Goal: Communication & Community: Answer question/provide support

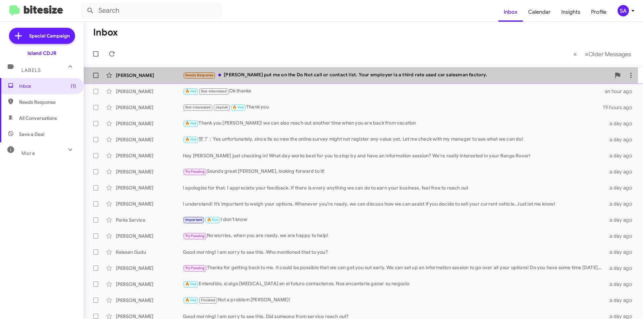
click at [150, 72] on div "[PERSON_NAME]" at bounding box center [149, 75] width 67 height 7
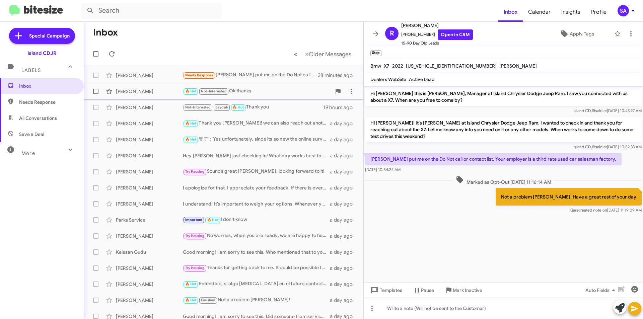
click at [133, 90] on div "[PERSON_NAME]" at bounding box center [149, 91] width 67 height 7
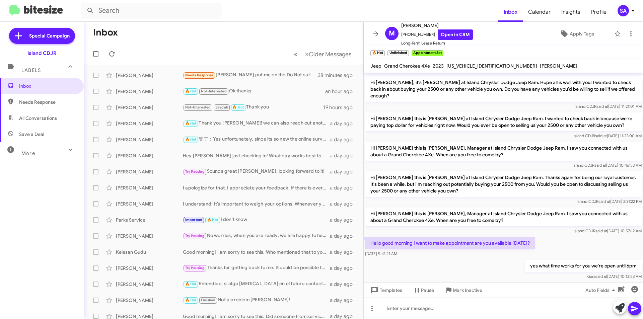
scroll to position [186, 0]
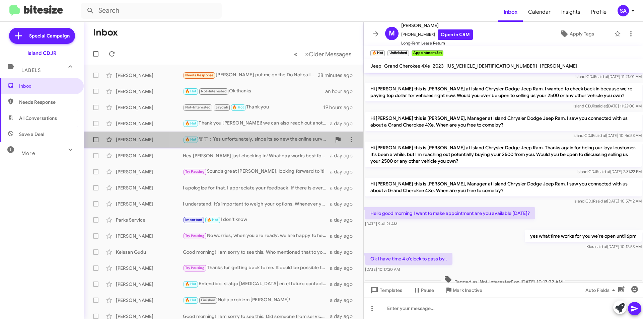
click at [241, 134] on div "[PERSON_NAME] 🔥 Hot 赞了：Yes unfortunately, since its so new the online survey mi…" at bounding box center [223, 139] width 269 height 13
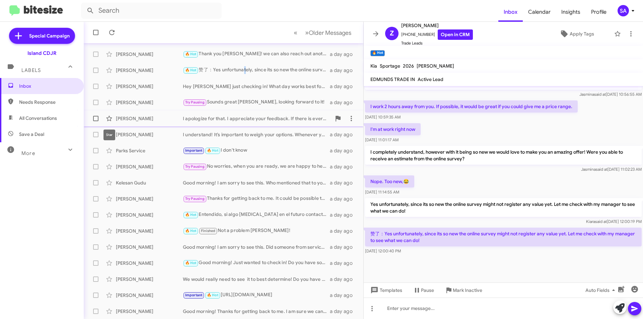
scroll to position [70, 0]
click at [38, 118] on span "All Conversations" at bounding box center [38, 118] width 38 height 7
type input "in:all-conversations"
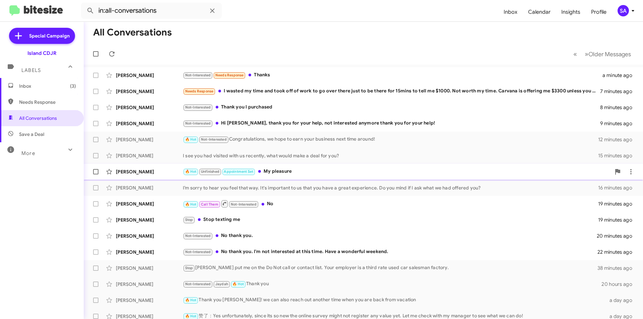
click at [334, 178] on div "[PERSON_NAME] 🔥 Hot Unfinished Appointment Set My pleasure 15 minutes ago" at bounding box center [363, 171] width 549 height 13
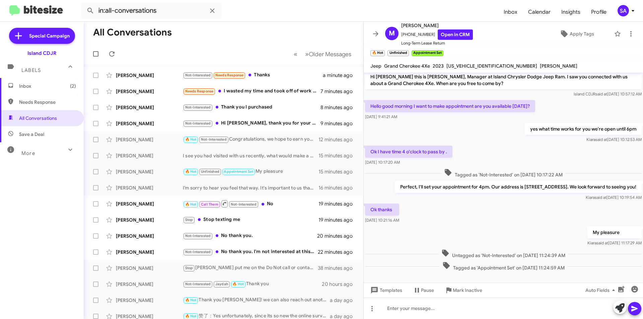
scroll to position [319, 0]
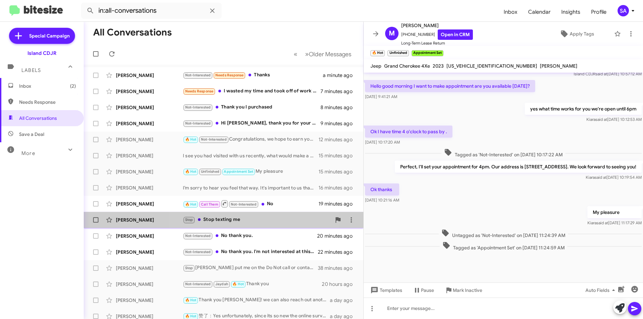
click at [242, 222] on div "Stop Stop texting me" at bounding box center [257, 220] width 148 height 8
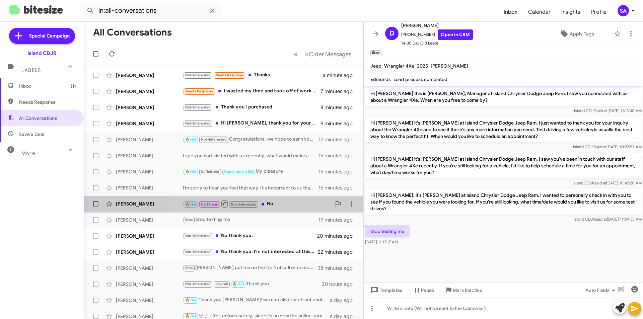
click at [277, 207] on div "🔥 Hot Call Them Not-Interested No" at bounding box center [257, 204] width 148 height 8
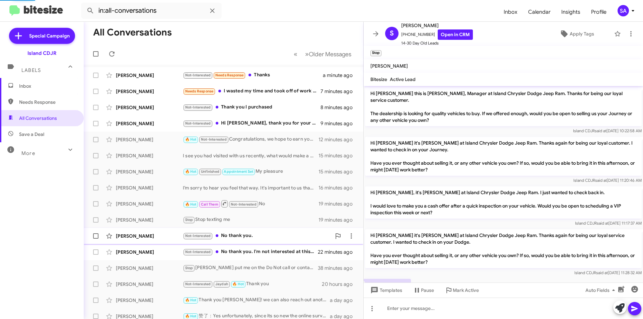
scroll to position [159, 0]
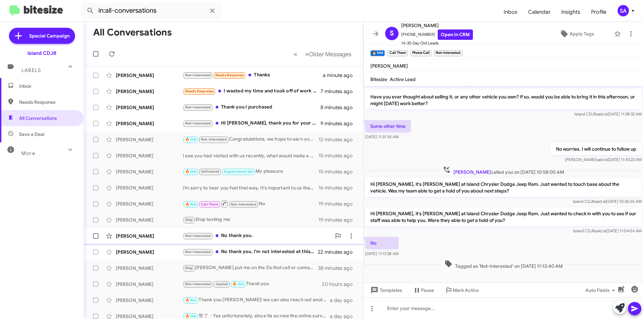
click at [280, 237] on div "Not-Interested No thank you." at bounding box center [257, 236] width 148 height 8
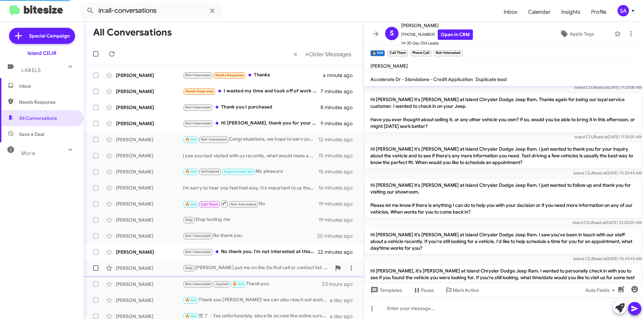
scroll to position [229, 0]
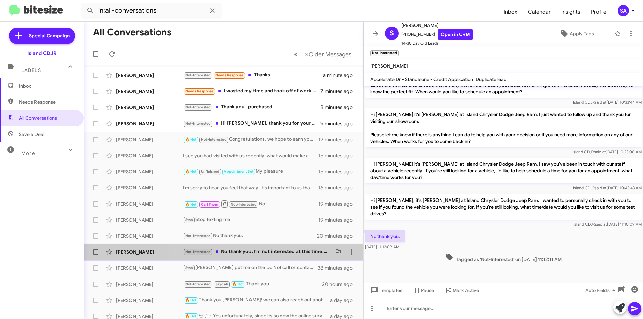
click at [270, 251] on div "Not-Interested No thank you. I'm not interested at this time. Have a wonderful …" at bounding box center [257, 252] width 148 height 8
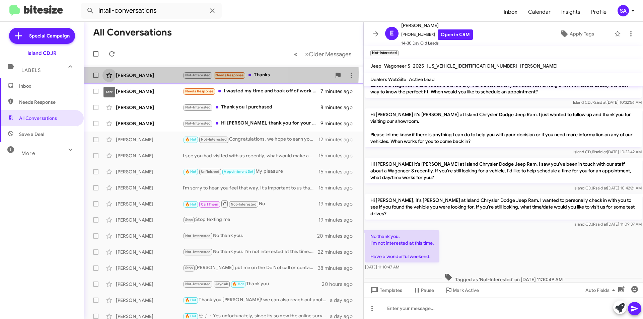
click at [111, 72] on icon at bounding box center [109, 75] width 8 height 8
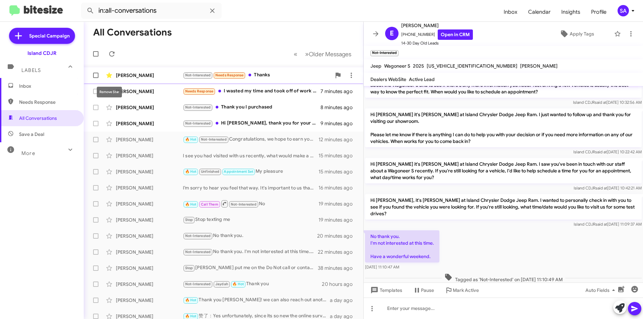
click at [106, 72] on icon at bounding box center [109, 75] width 8 height 8
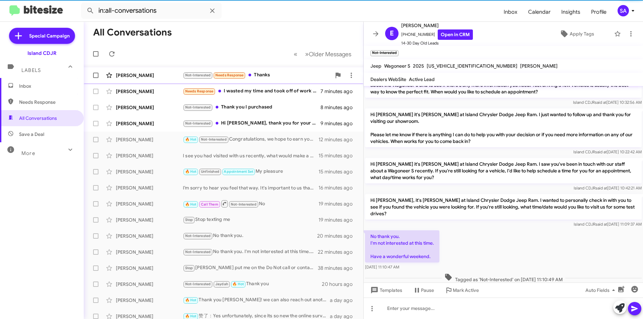
click at [119, 75] on div "[PERSON_NAME]" at bounding box center [149, 75] width 67 height 7
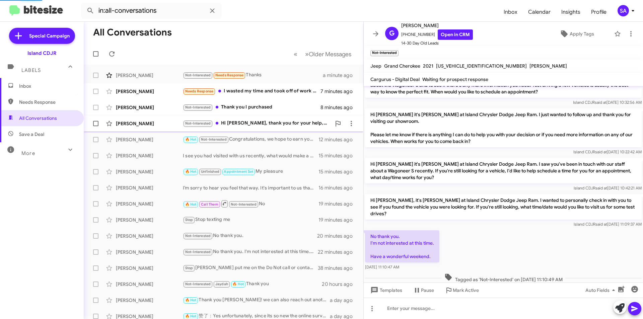
scroll to position [38, 0]
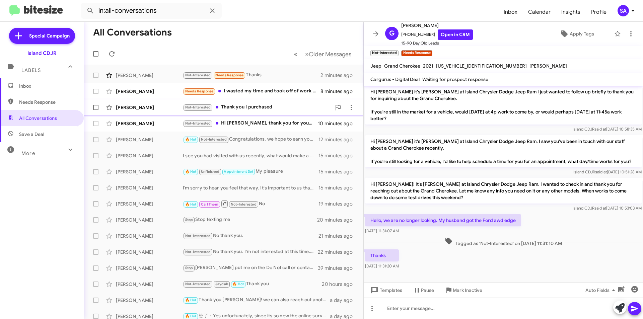
drag, startPoint x: 265, startPoint y: 97, endPoint x: 265, endPoint y: 104, distance: 7.0
click at [266, 100] on mat-action-list "[PERSON_NAME] Not-Interested Needs Response Thanks 2 minutes ago [PERSON_NAME] …" at bounding box center [224, 227] width 280 height 324
click at [248, 85] on div "[PERSON_NAME] Needs Response I wasted my time and took off of work to go over t…" at bounding box center [223, 91] width 269 height 13
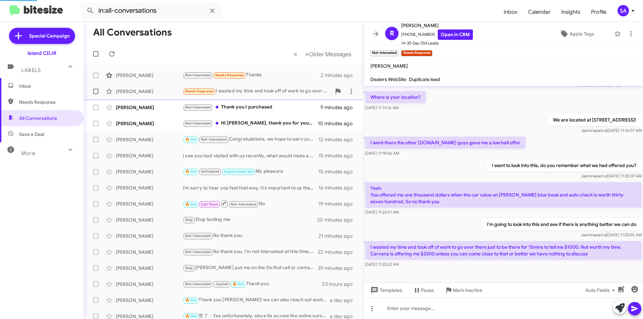
scroll to position [26, 0]
click at [252, 107] on div "Not-Interested Thank you I purchased" at bounding box center [257, 107] width 148 height 8
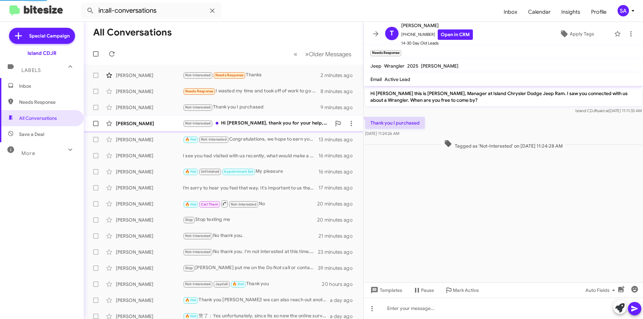
click at [259, 121] on div "Not-Interested Hi [PERSON_NAME], thank you for your help, not interested anymor…" at bounding box center [257, 124] width 148 height 8
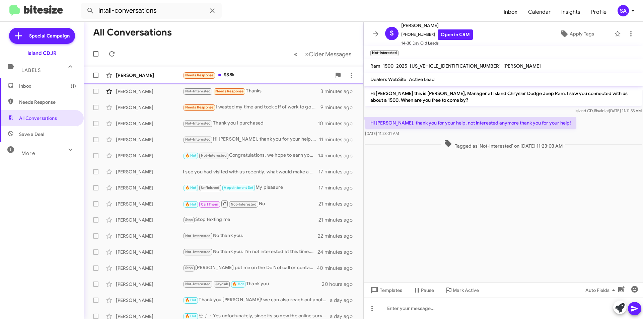
click at [151, 73] on div "[PERSON_NAME]" at bounding box center [149, 75] width 67 height 7
